Goal: Navigation & Orientation: Find specific page/section

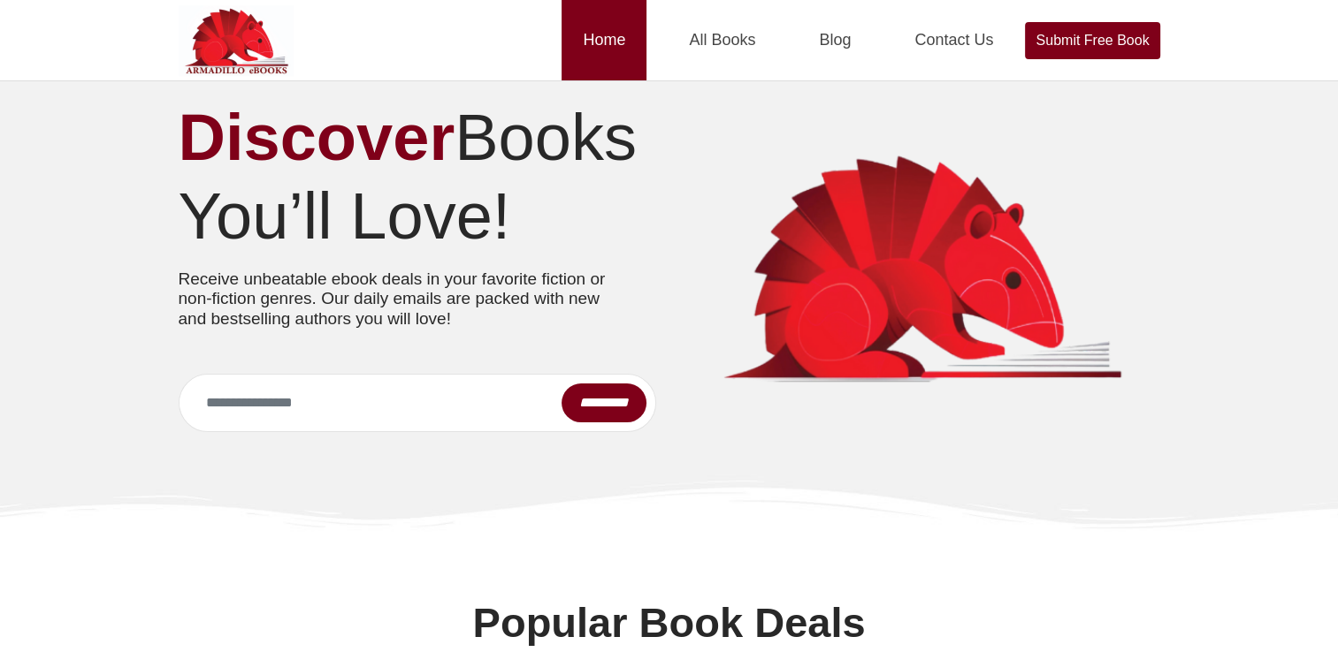
click at [601, 48] on link "Home" at bounding box center [603, 40] width 85 height 80
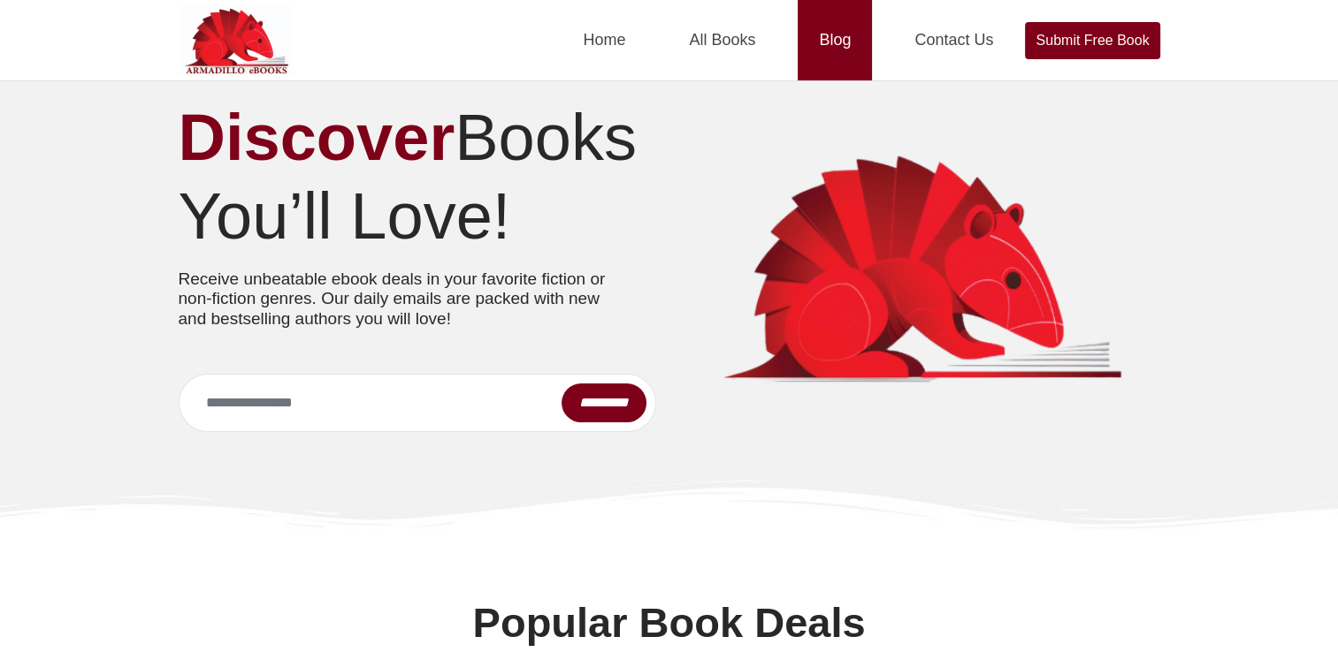
click at [840, 47] on link "Blog" at bounding box center [834, 40] width 74 height 80
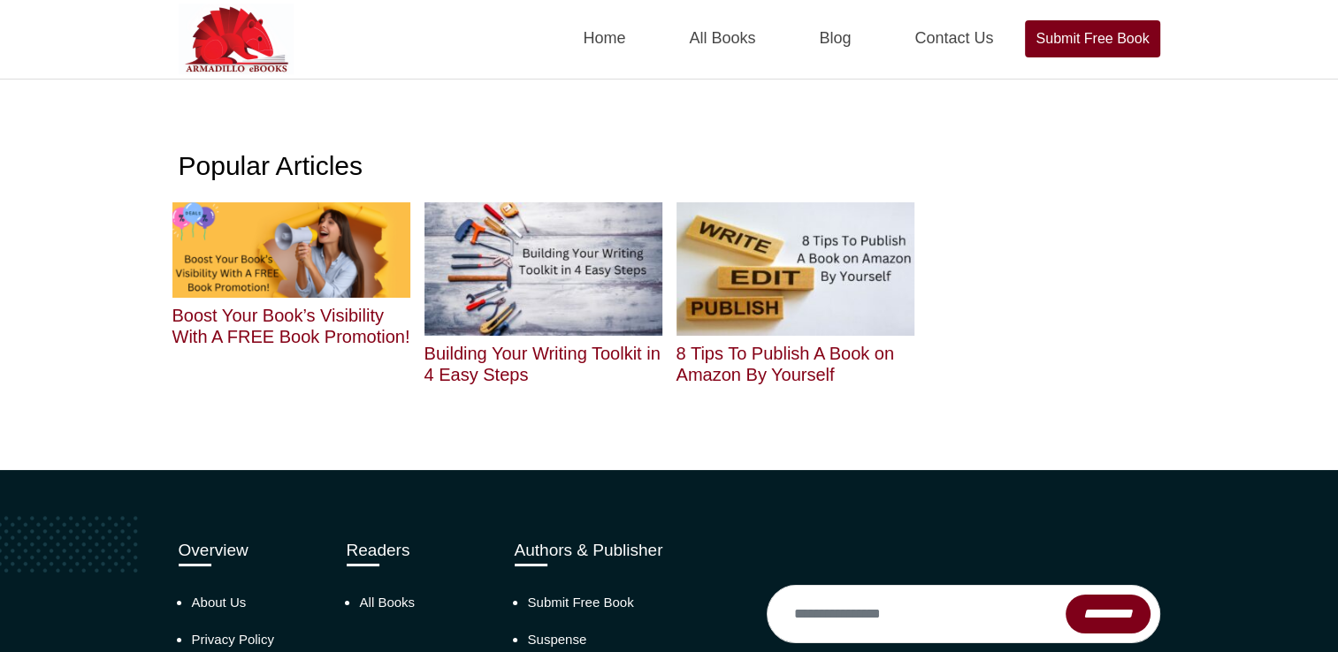
scroll to position [29, 0]
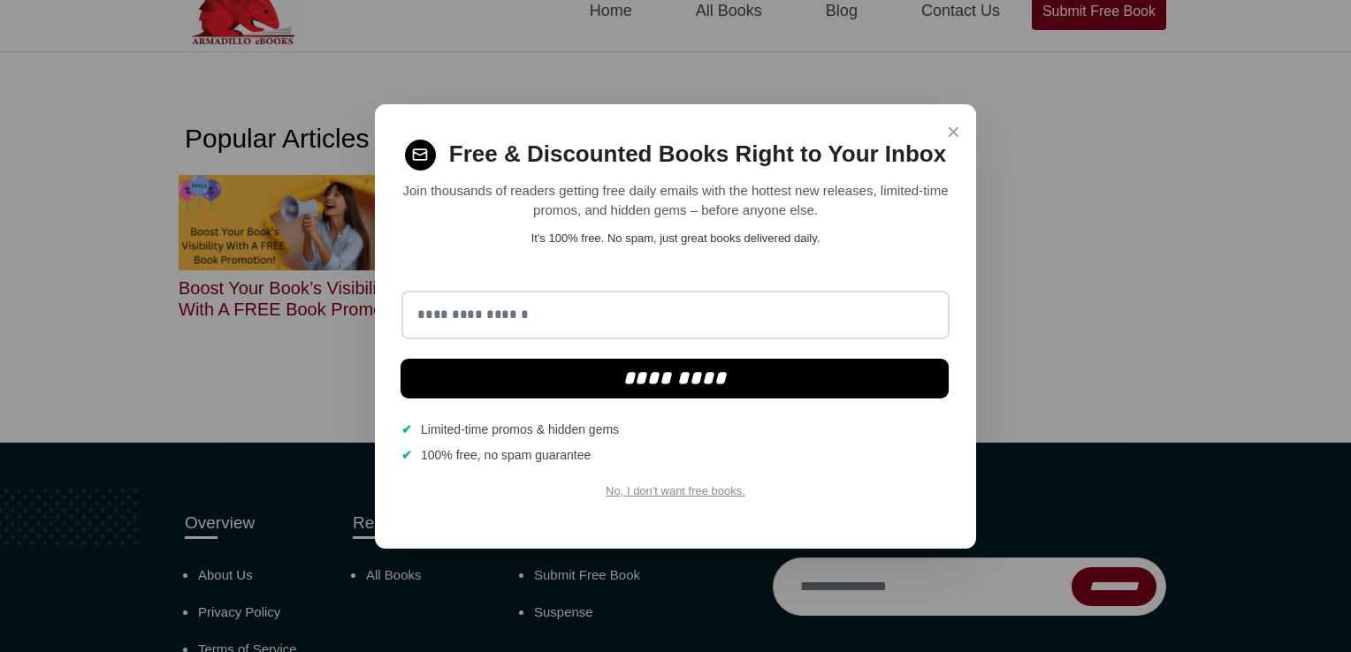
click at [954, 128] on span "×" at bounding box center [953, 132] width 13 height 34
